Goal: Use online tool/utility: Utilize a website feature to perform a specific function

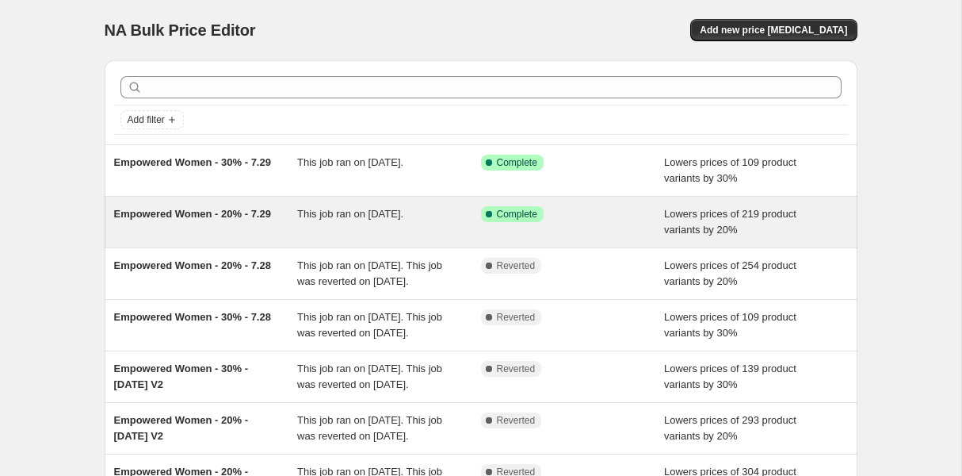
click at [201, 212] on span "Empowered Women - 20% - 7.29" at bounding box center [192, 214] width 157 height 12
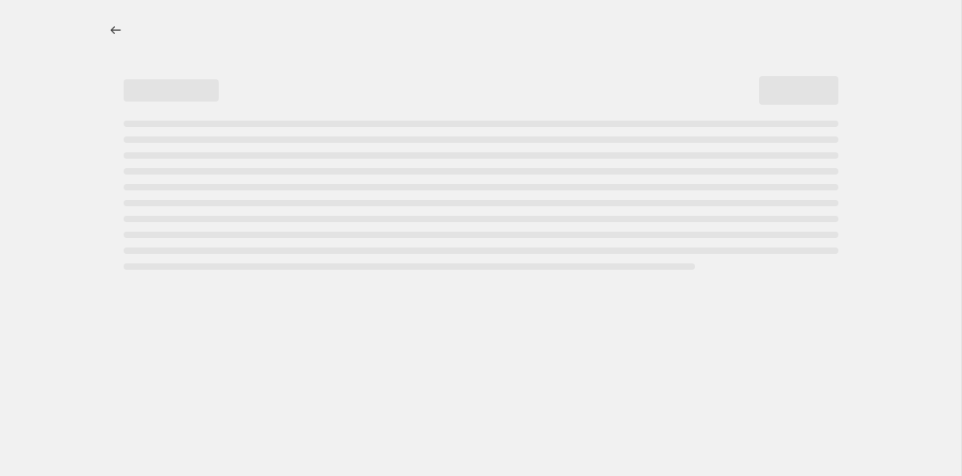
select select "percentage"
select select "tag"
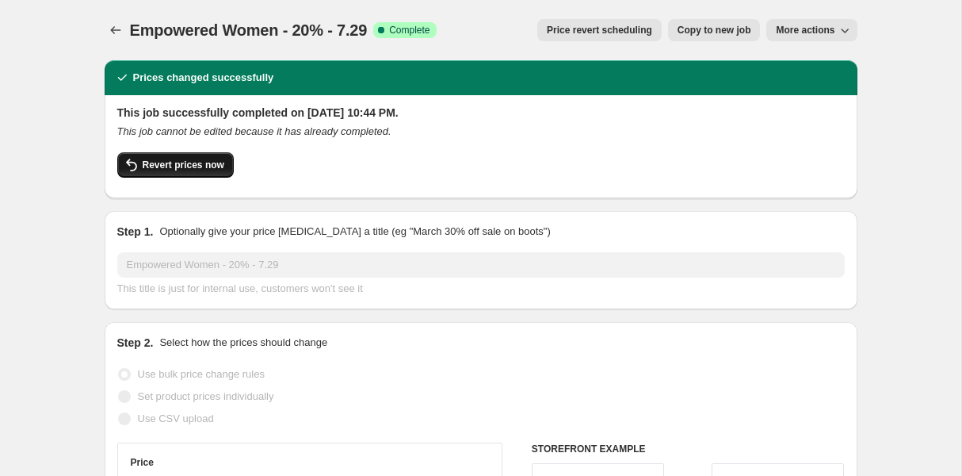
click at [193, 167] on span "Revert prices now" at bounding box center [184, 165] width 82 height 13
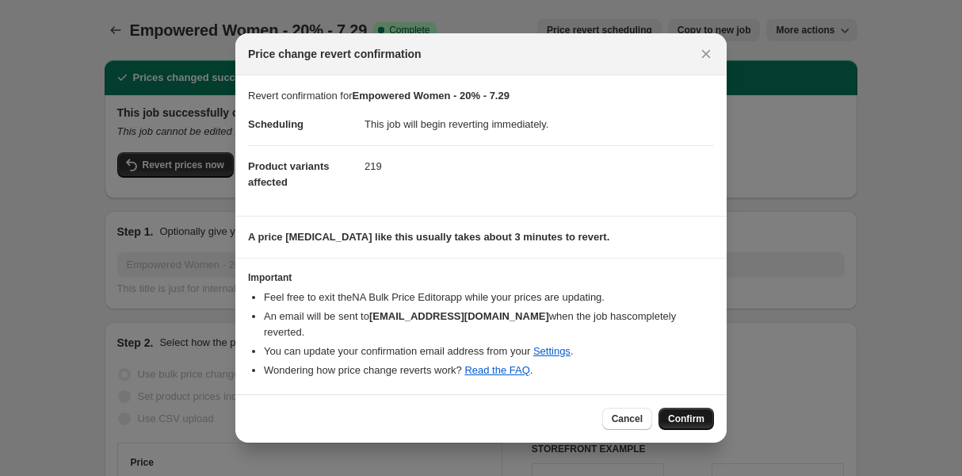
click at [692, 416] on span "Confirm" at bounding box center [686, 418] width 36 height 13
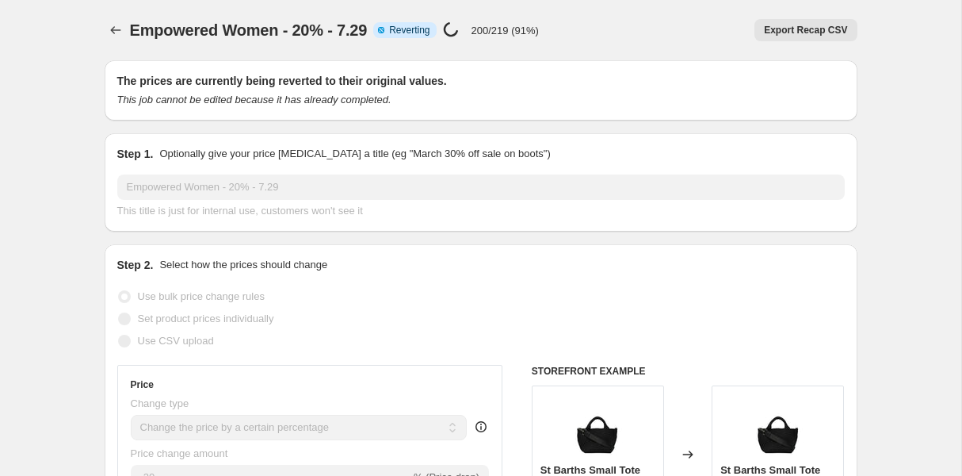
select select "percentage"
select select "tag"
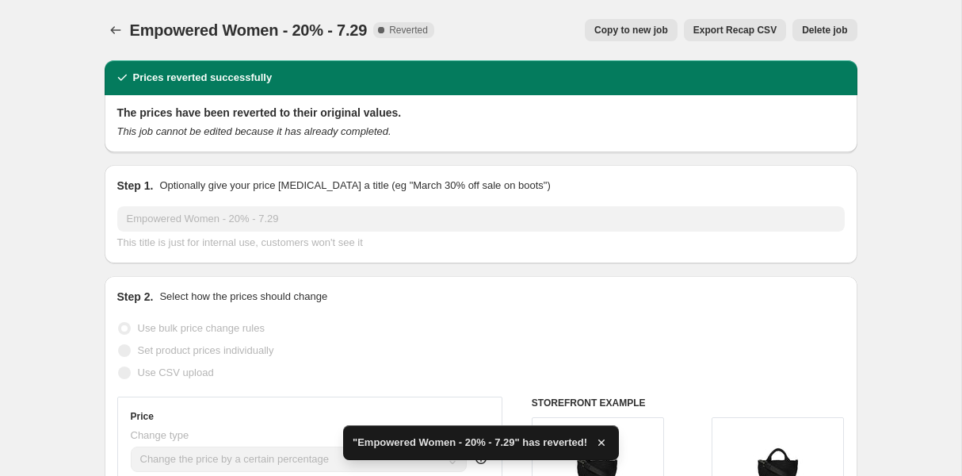
click at [609, 23] on button "Copy to new job" at bounding box center [631, 30] width 93 height 22
select select "percentage"
select select "tag"
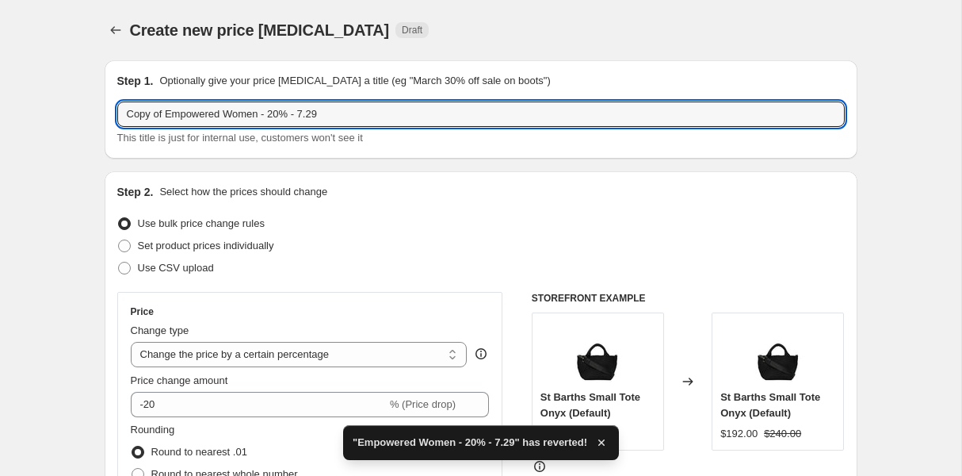
drag, startPoint x: 168, startPoint y: 112, endPoint x: 71, endPoint y: 111, distance: 96.7
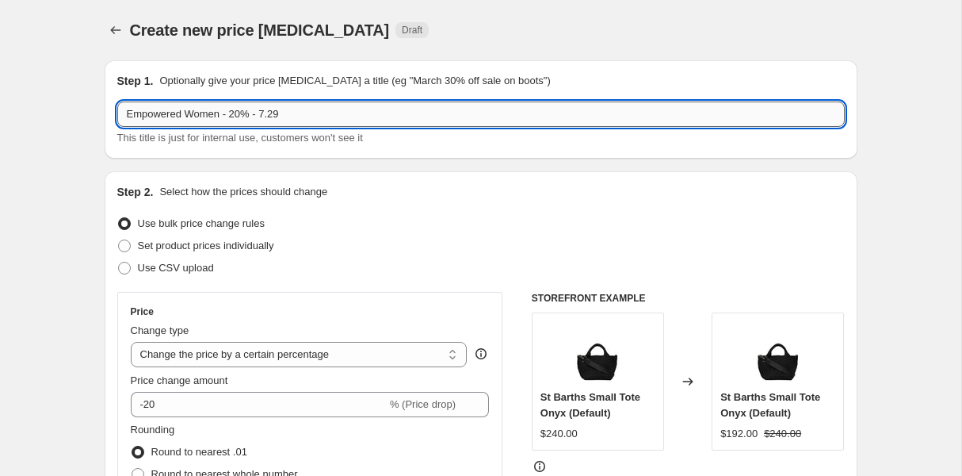
drag, startPoint x: 296, startPoint y: 116, endPoint x: 267, endPoint y: 114, distance: 29.4
click at [267, 114] on input "Empowered Women - 20% - 7.29" at bounding box center [481, 113] width 728 height 25
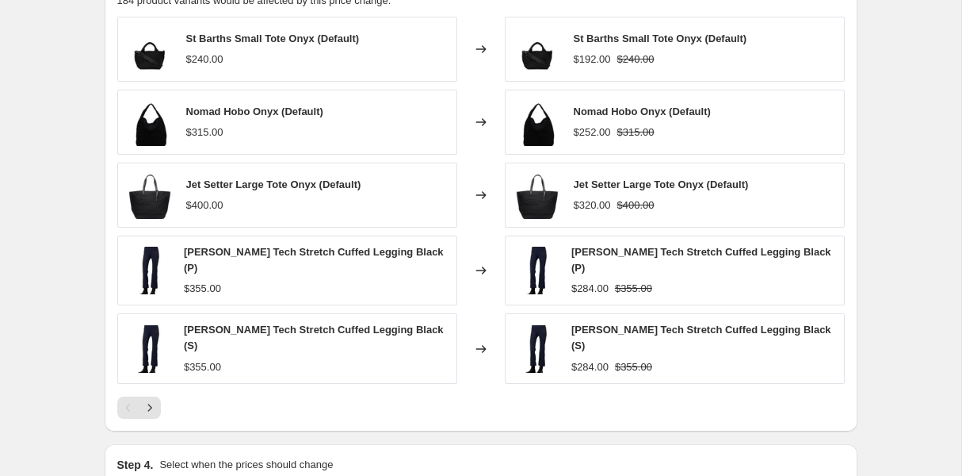
scroll to position [1287, 0]
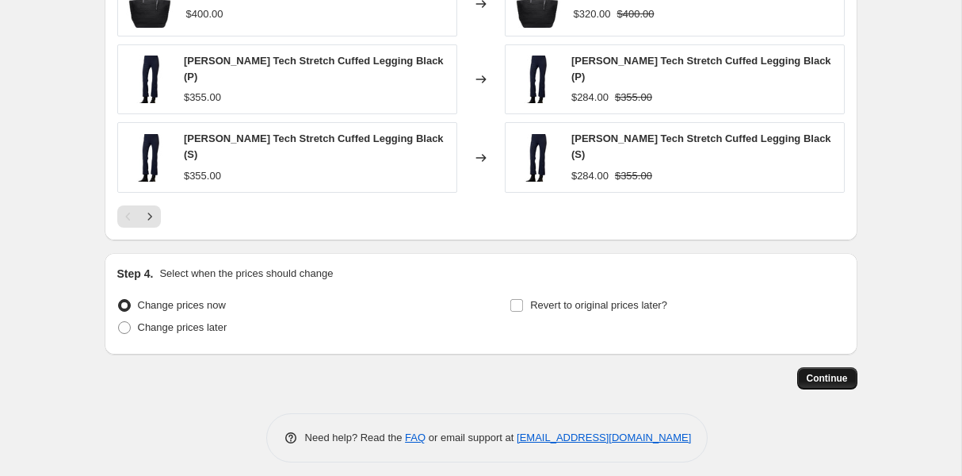
type input "Empowered Women - 20% - 8.11"
click at [843, 372] on span "Continue" at bounding box center [827, 378] width 41 height 13
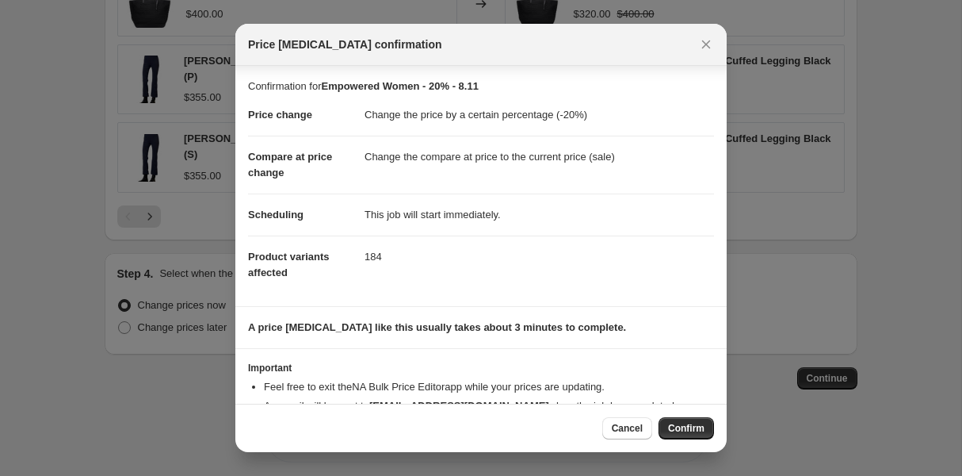
scroll to position [61, 0]
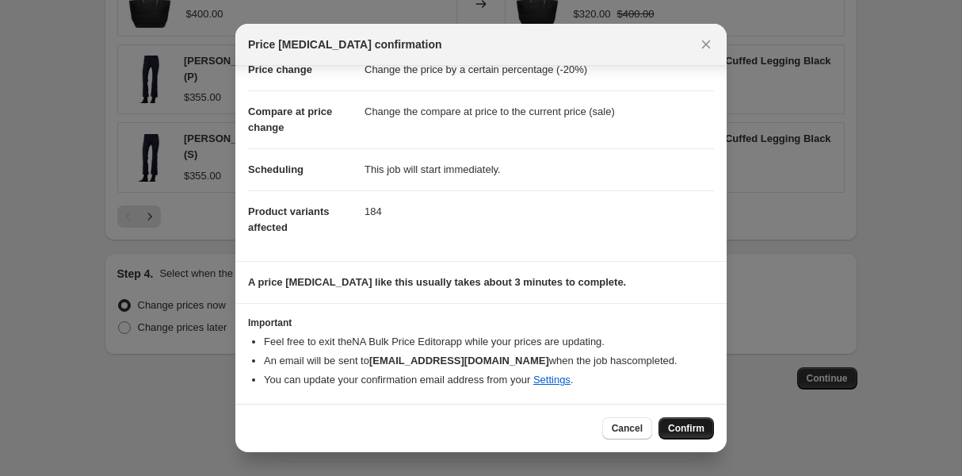
click at [683, 430] on span "Confirm" at bounding box center [686, 428] width 36 height 13
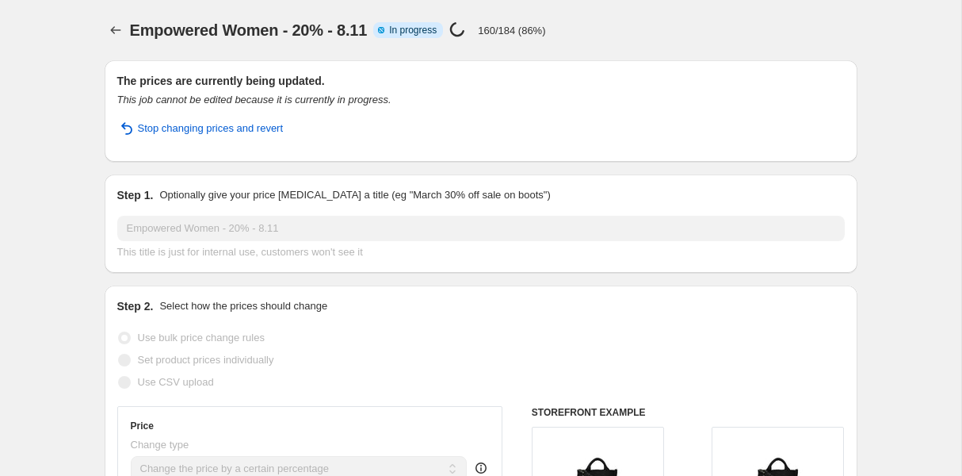
select select "percentage"
select select "tag"
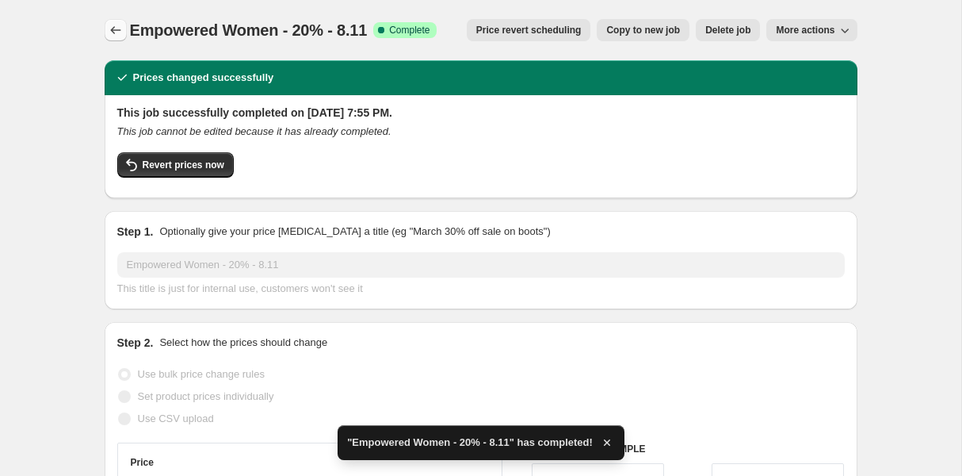
click at [116, 27] on icon "Price change jobs" at bounding box center [116, 30] width 16 height 16
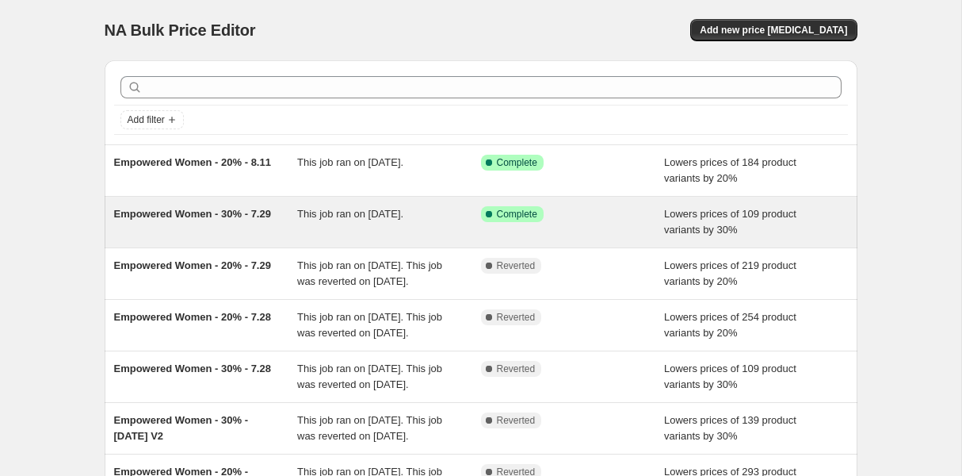
click at [202, 212] on span "Empowered Women - 30% - 7.29" at bounding box center [192, 214] width 157 height 12
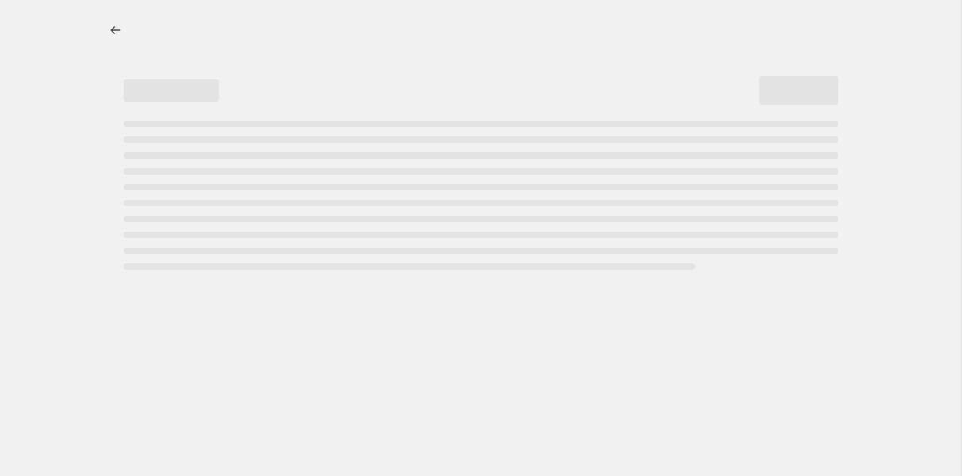
select select "percentage"
select select "tag"
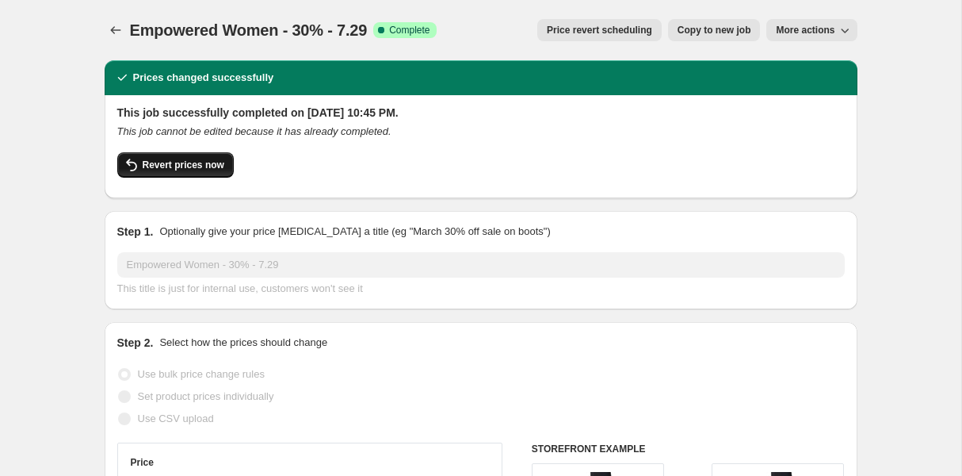
click at [183, 169] on span "Revert prices now" at bounding box center [184, 165] width 82 height 13
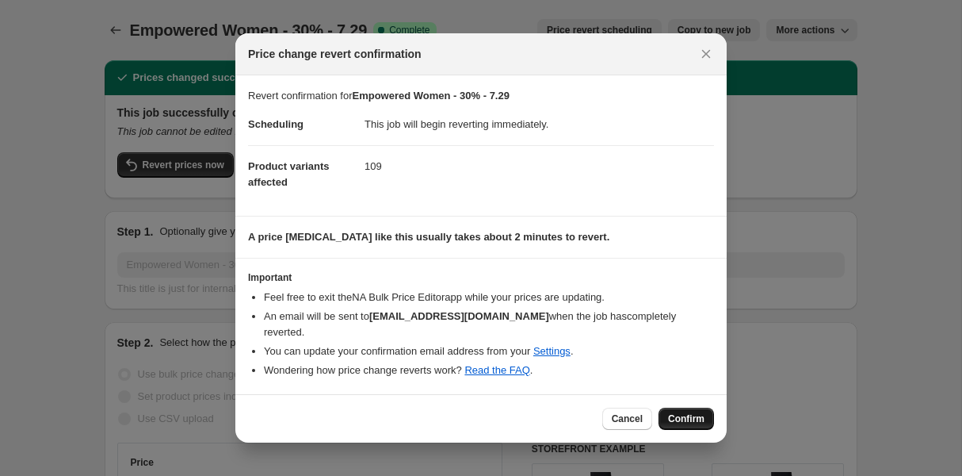
click at [693, 417] on span "Confirm" at bounding box center [686, 418] width 36 height 13
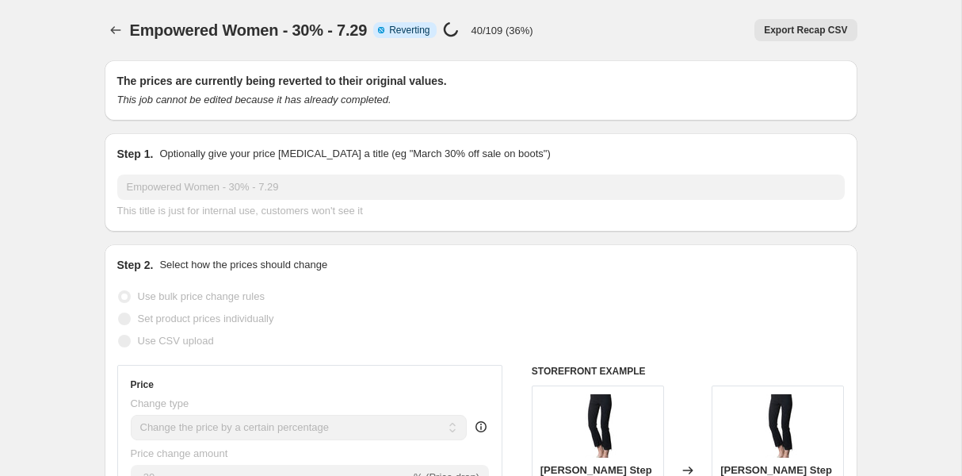
select select "percentage"
select select "tag"
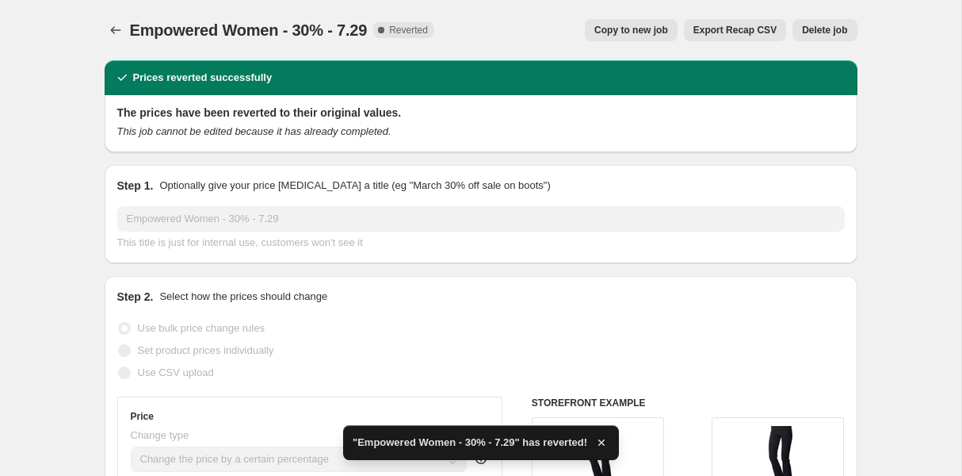
click at [631, 29] on span "Copy to new job" at bounding box center [632, 30] width 74 height 13
select select "percentage"
select select "tag"
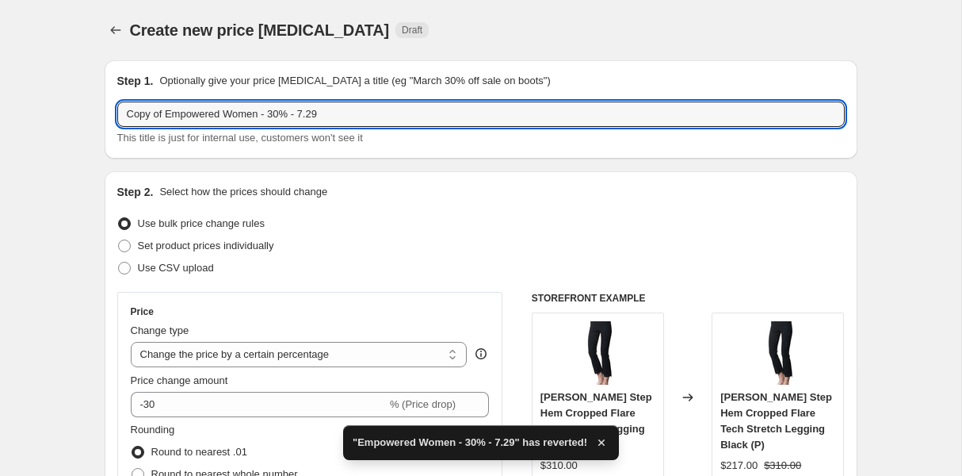
drag, startPoint x: 168, startPoint y: 113, endPoint x: 86, endPoint y: 109, distance: 82.5
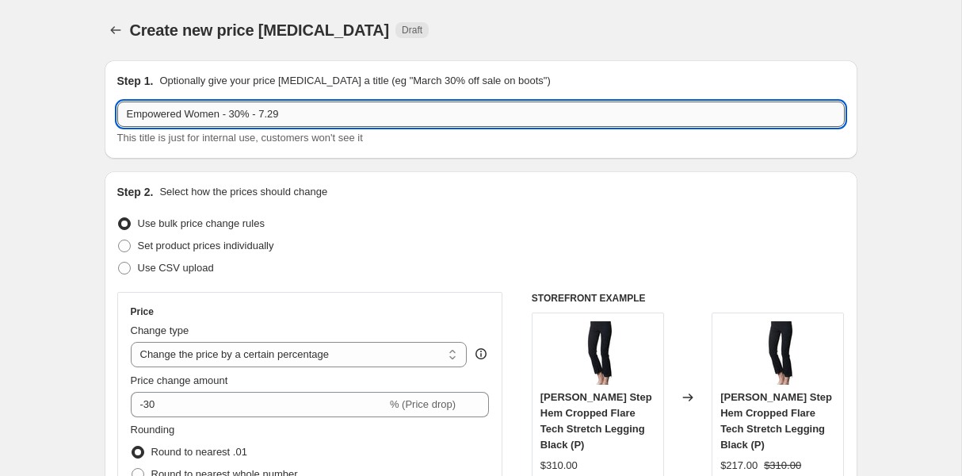
drag, startPoint x: 289, startPoint y: 115, endPoint x: 266, endPoint y: 111, distance: 23.3
click at [266, 111] on input "Empowered Women - 30% - 7.29" at bounding box center [481, 113] width 728 height 25
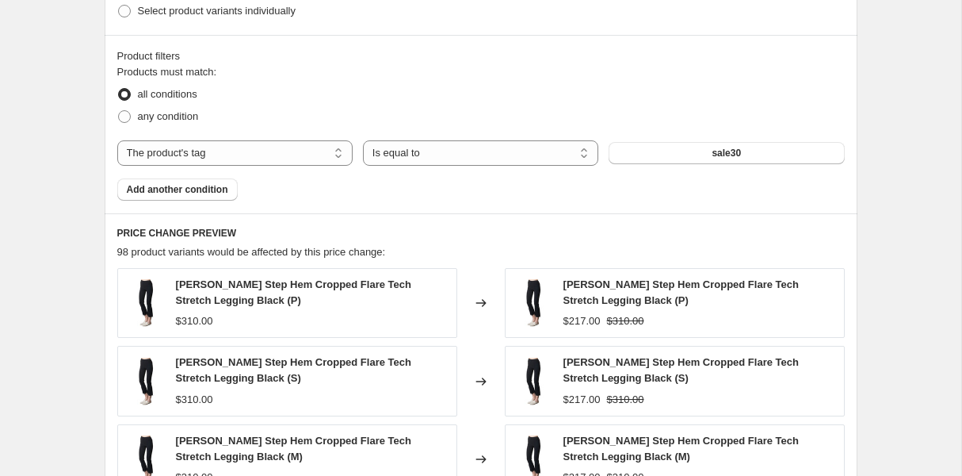
scroll to position [1307, 0]
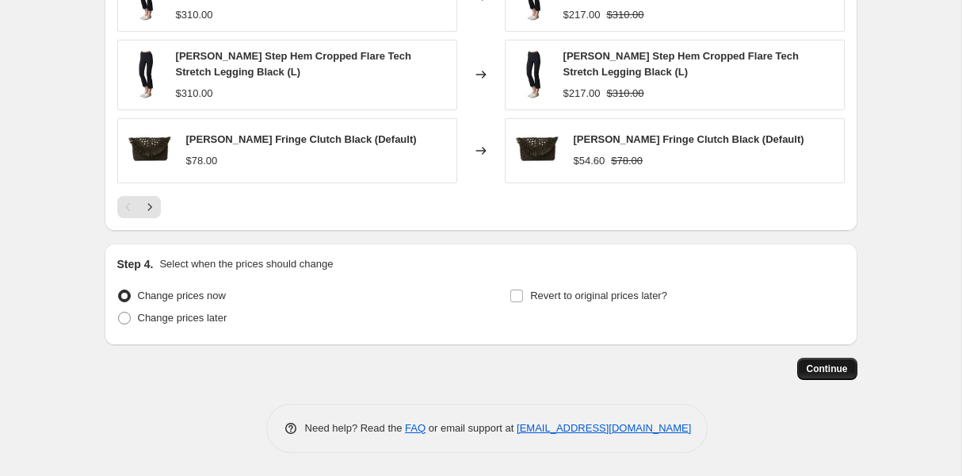
type input "Empowered Women - 30% - 8.11"
click at [824, 362] on span "Continue" at bounding box center [827, 368] width 41 height 13
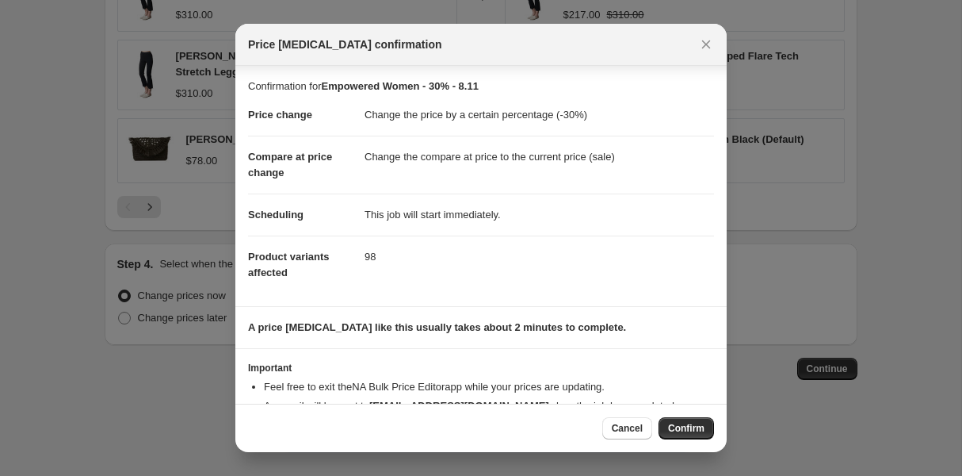
scroll to position [61, 0]
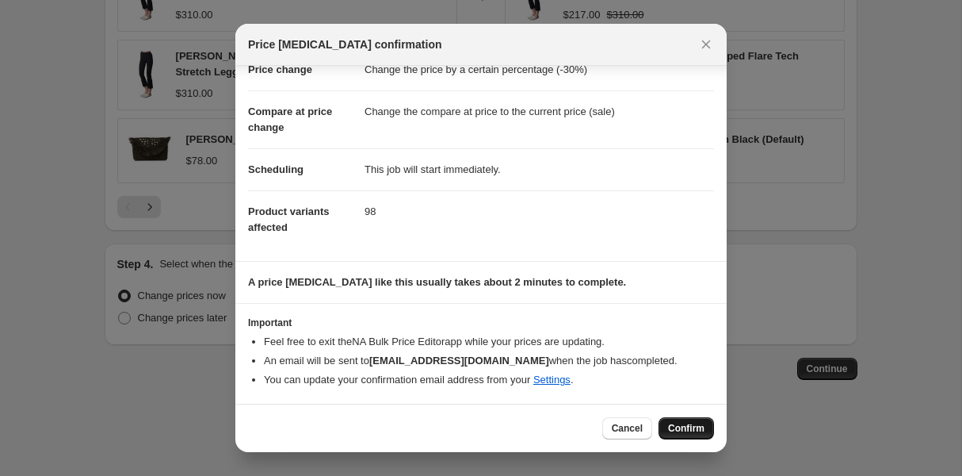
click at [694, 428] on span "Confirm" at bounding box center [686, 428] width 36 height 13
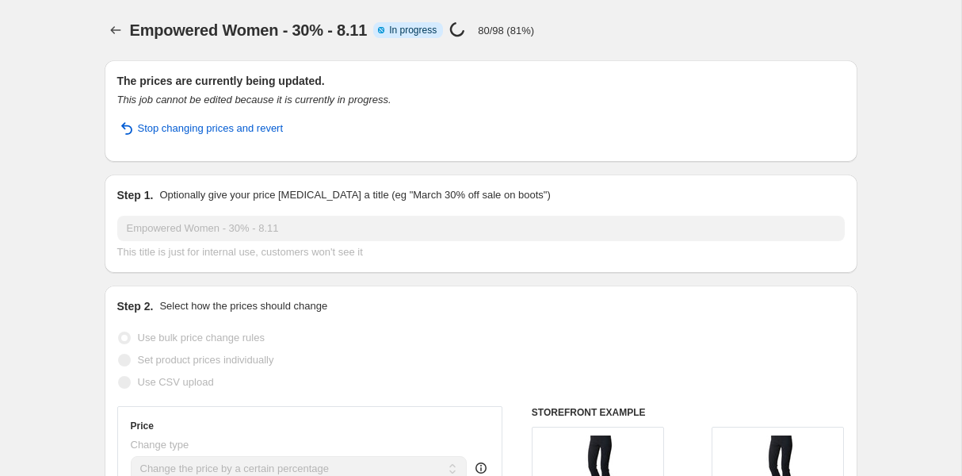
select select "percentage"
select select "tag"
